Goal: Book appointment/travel/reservation

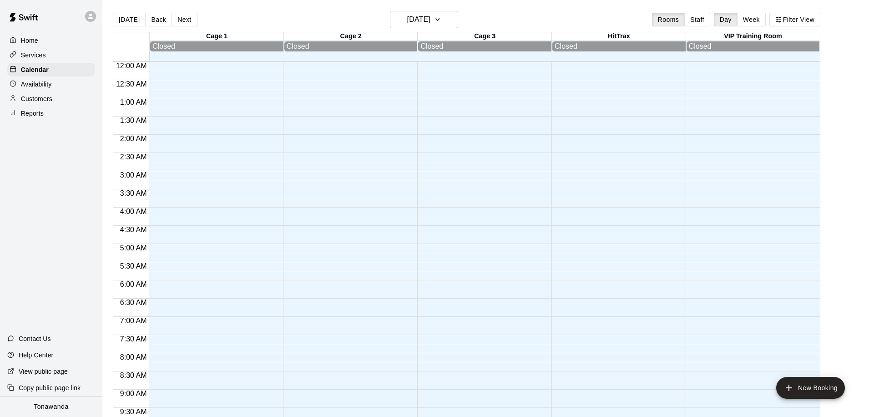
click at [191, 22] on button "Next" at bounding box center [183, 20] width 25 height 14
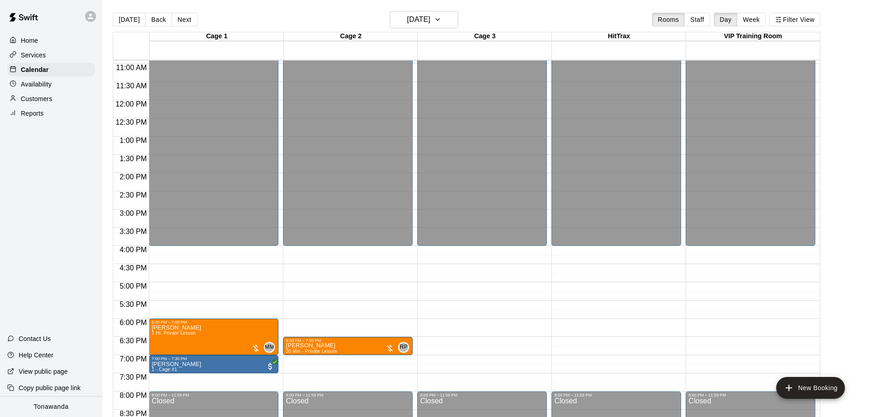
click at [191, 22] on button "Next" at bounding box center [183, 20] width 25 height 14
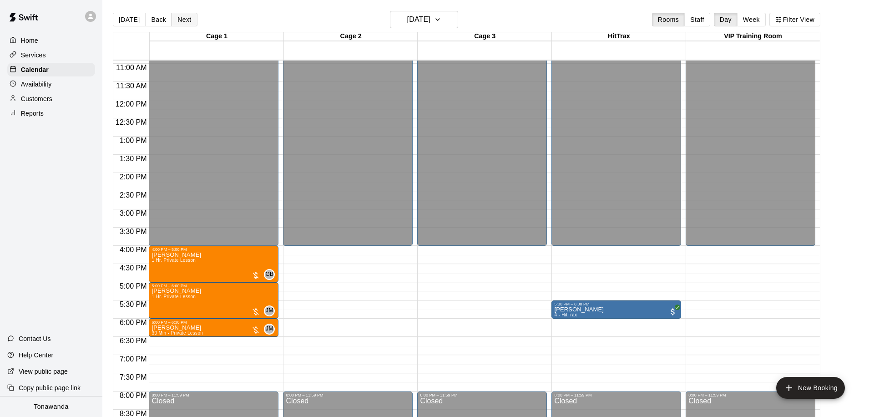
click at [187, 19] on button "Next" at bounding box center [183, 20] width 25 height 14
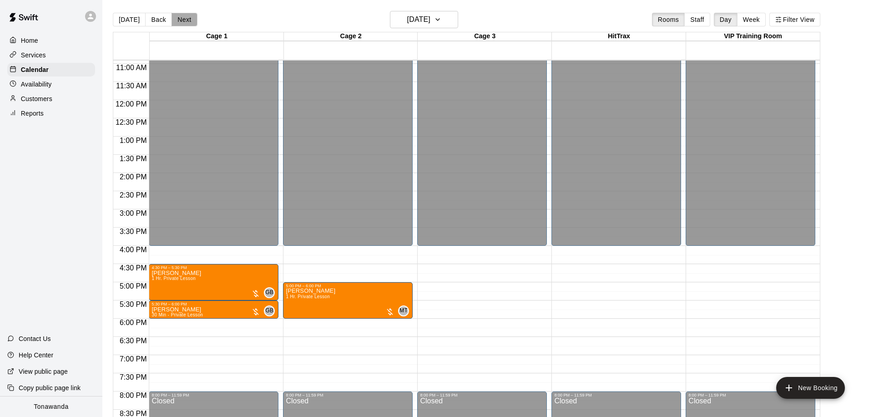
click at [184, 20] on button "Next" at bounding box center [183, 20] width 25 height 14
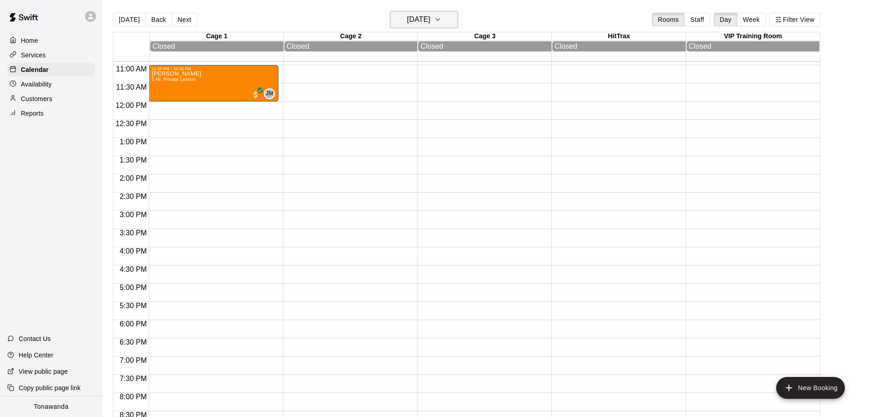
click at [407, 24] on h6 "[DATE]" at bounding box center [418, 19] width 23 height 13
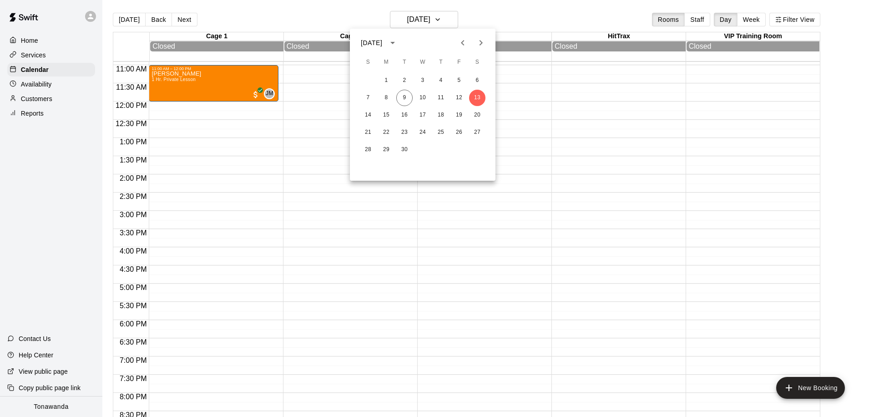
click at [326, 25] on div at bounding box center [434, 208] width 869 height 417
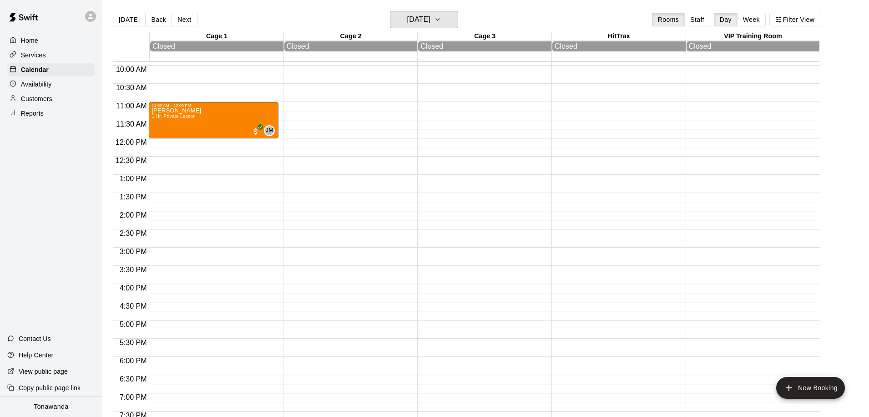
scroll to position [333, 0]
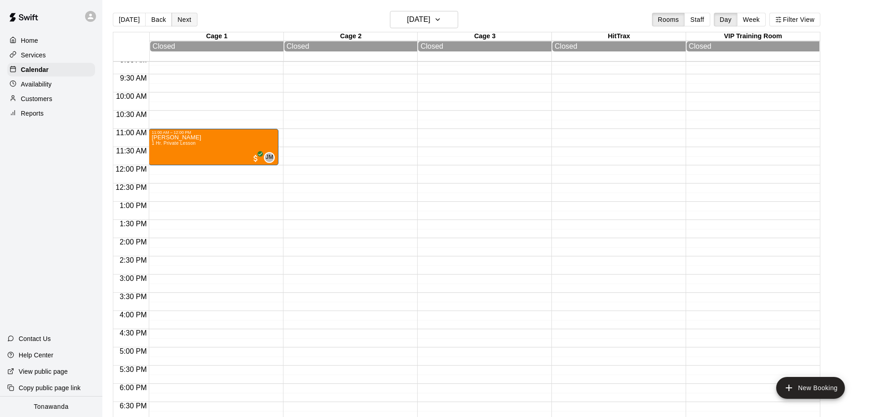
click at [177, 20] on button "Next" at bounding box center [183, 20] width 25 height 14
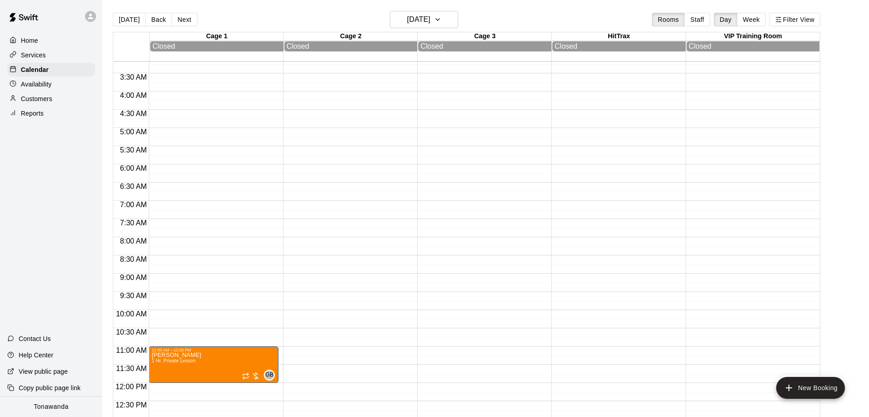
scroll to position [183, 0]
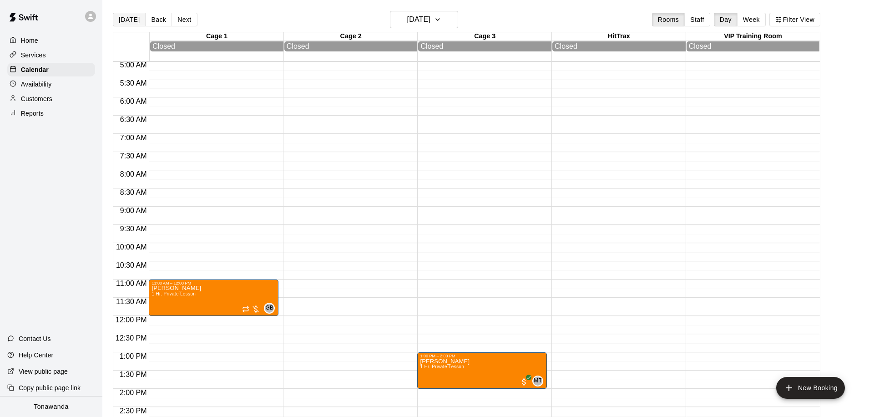
click at [129, 16] on button "[DATE]" at bounding box center [129, 20] width 33 height 14
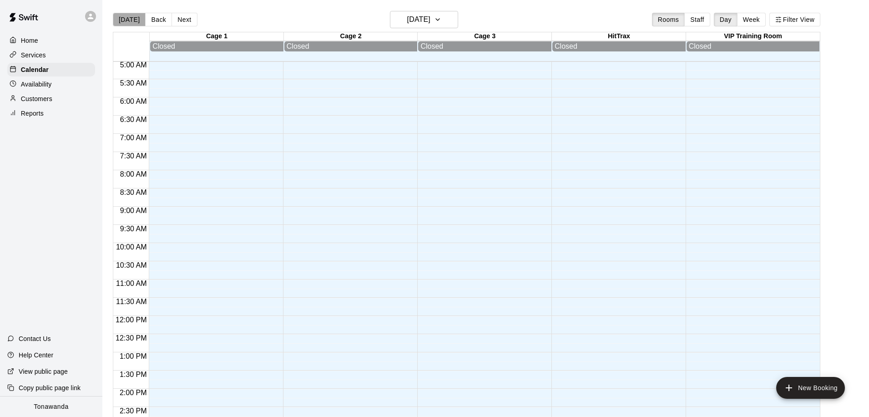
click at [129, 16] on button "[DATE]" at bounding box center [129, 20] width 33 height 14
click at [128, 18] on button "[DATE]" at bounding box center [129, 20] width 33 height 14
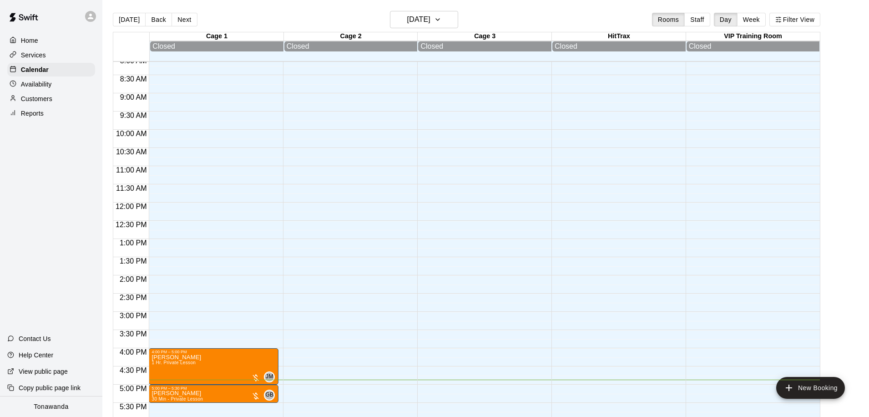
scroll to position [509, 0]
